Goal: Transaction & Acquisition: Book appointment/travel/reservation

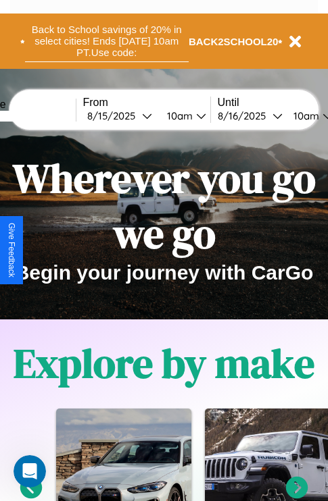
click at [106, 41] on button "Back to School savings of 20% in select cities! Ends [DATE] 10am PT. Use code:" at bounding box center [106, 41] width 163 height 42
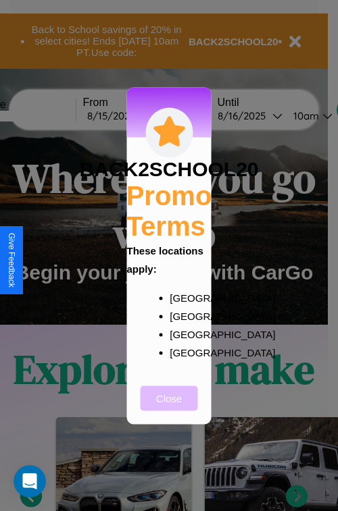
click at [169, 407] on button "Close" at bounding box center [169, 398] width 57 height 25
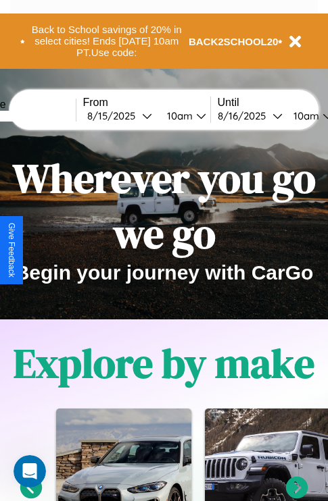
scroll to position [208, 0]
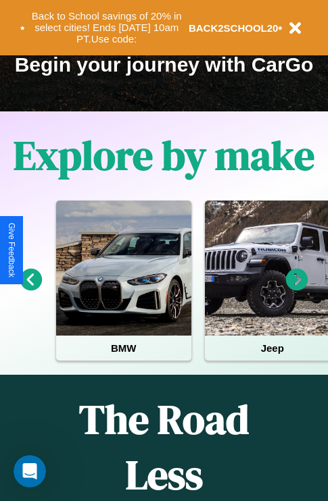
click at [30, 289] on icon at bounding box center [31, 280] width 22 height 22
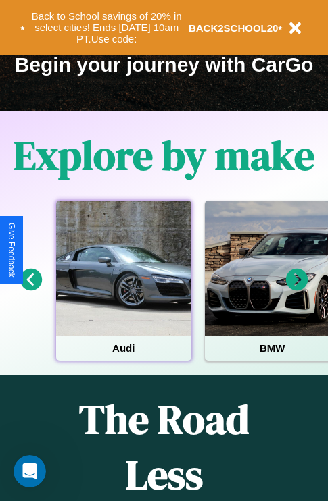
click at [123, 289] on div at bounding box center [123, 268] width 135 height 135
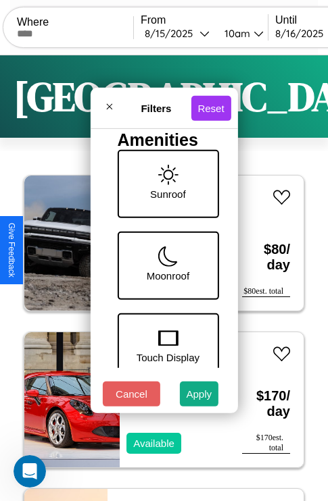
scroll to position [440, 0]
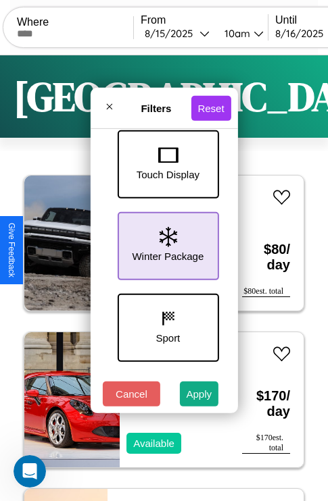
click at [165, 243] on icon at bounding box center [168, 237] width 18 height 20
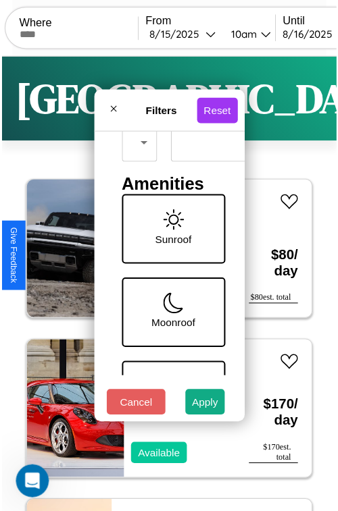
scroll to position [40, 0]
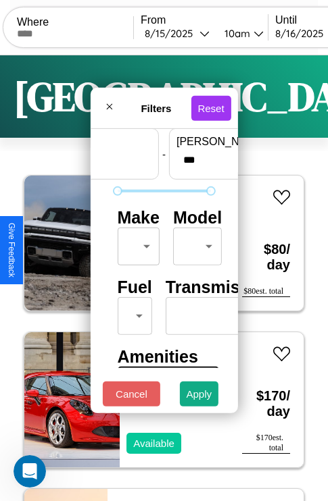
click at [136, 243] on body "CarGo Where From [DATE] 10am Until [DATE] 10am Become a Host Login Sign Up Lond…" at bounding box center [164, 278] width 328 height 557
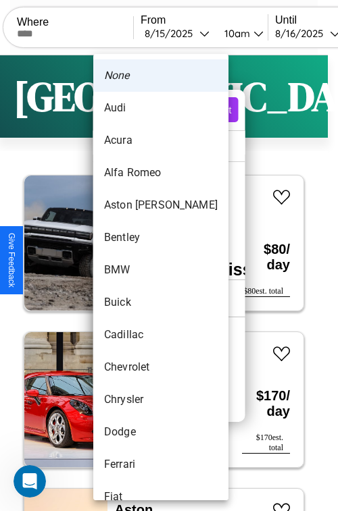
click at [135, 205] on li "Aston [PERSON_NAME]" at bounding box center [160, 205] width 135 height 32
type input "**********"
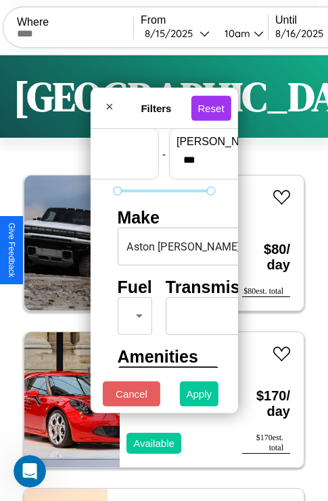
click at [199, 397] on button "Apply" at bounding box center [199, 394] width 39 height 25
